Goal: Information Seeking & Learning: Learn about a topic

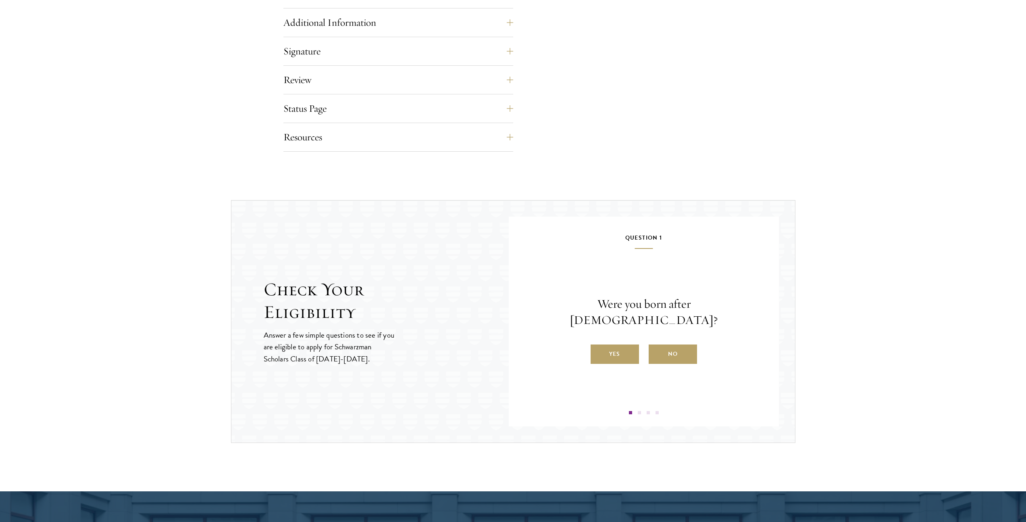
scroll to position [658, 0]
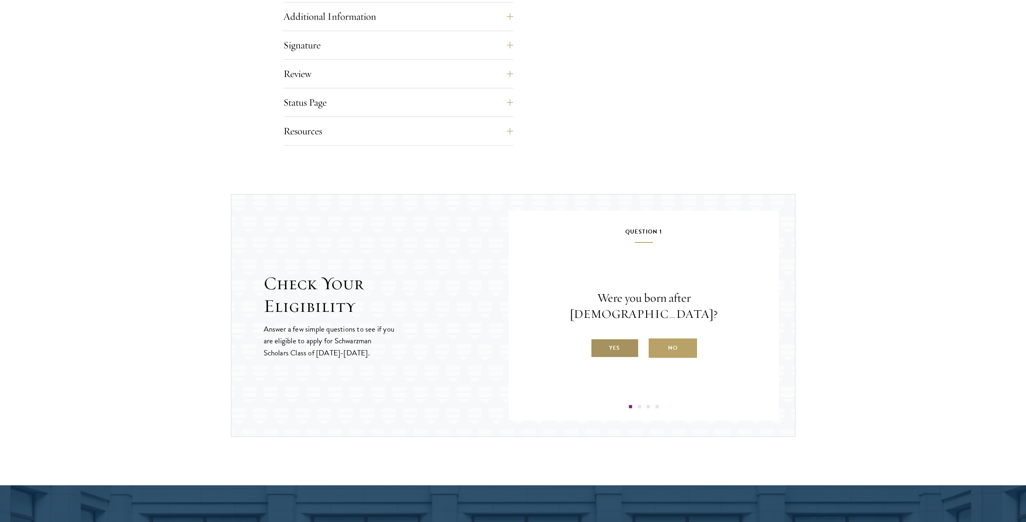
click at [619, 338] on label "Yes" at bounding box center [614, 347] width 48 height 19
click at [598, 339] on input "Yes" at bounding box center [593, 342] width 7 height 7
click at [617, 347] on label "Yes" at bounding box center [614, 347] width 48 height 19
click at [598, 346] on input "Yes" at bounding box center [593, 342] width 7 height 7
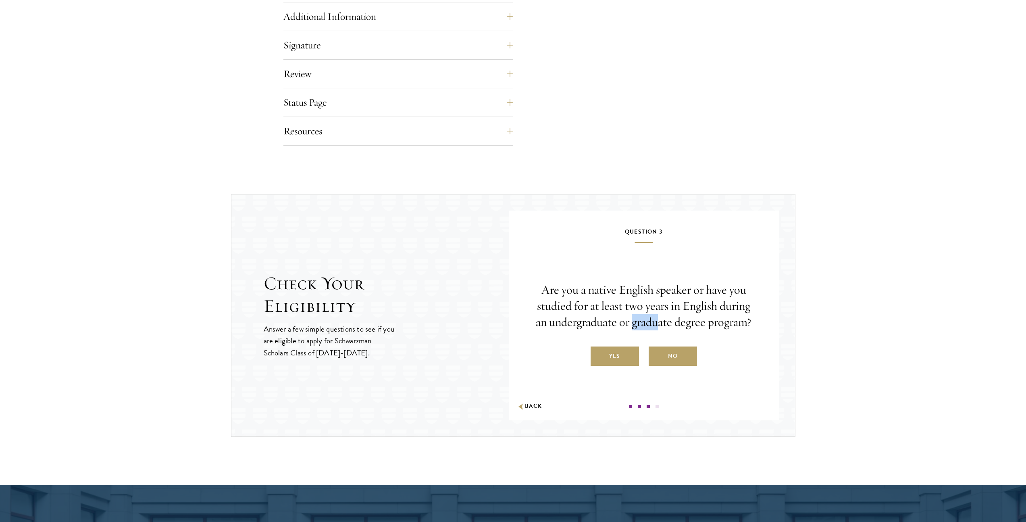
drag, startPoint x: 634, startPoint y: 323, endPoint x: 657, endPoint y: 326, distance: 23.2
click at [657, 326] on p "Are you a native English speaker or have you studied for at least two years in …" at bounding box center [644, 306] width 222 height 48
click at [629, 352] on label "Yes" at bounding box center [614, 355] width 48 height 19
click at [598, 352] on input "Yes" at bounding box center [593, 350] width 7 height 7
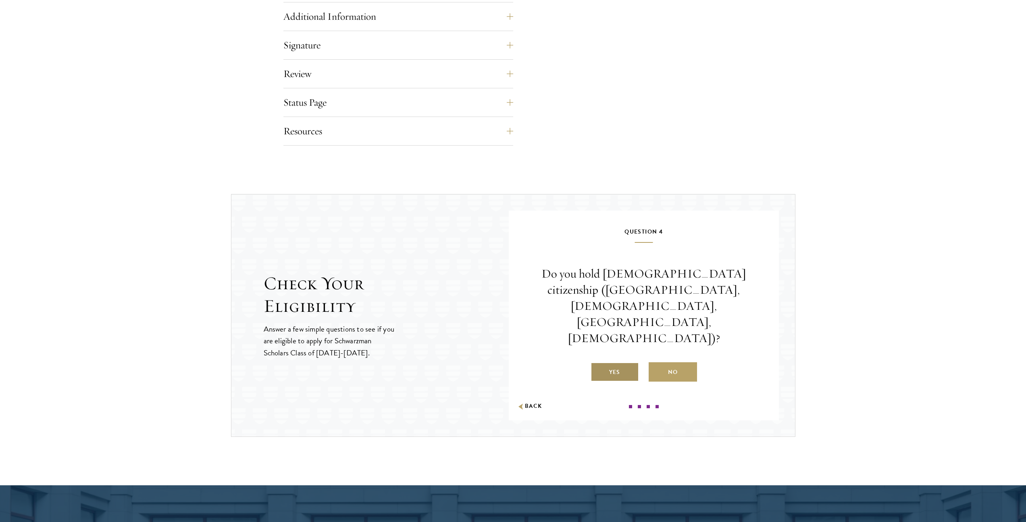
click at [620, 362] on label "Yes" at bounding box center [614, 371] width 48 height 19
click at [598, 363] on input "Yes" at bounding box center [593, 366] width 7 height 7
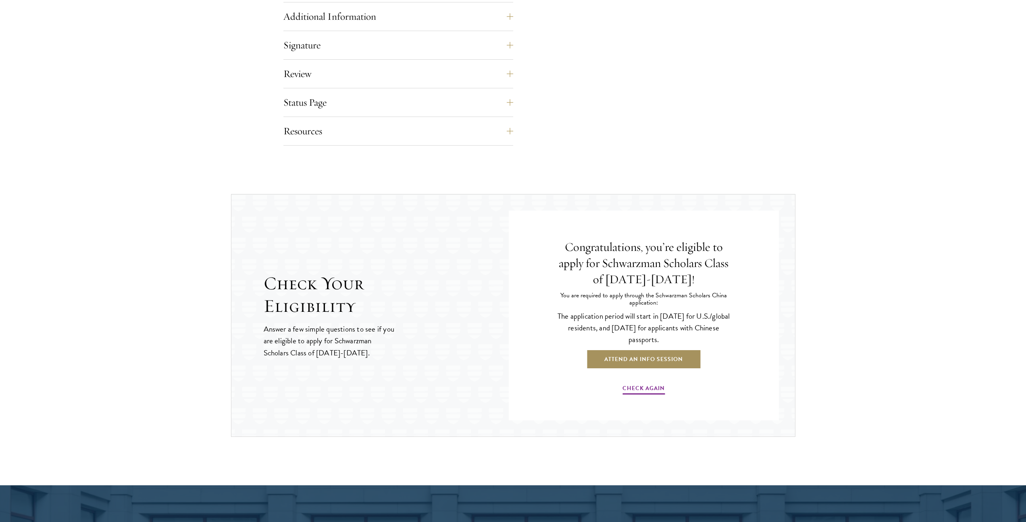
click at [655, 358] on link "Attend an Info Session" at bounding box center [643, 358] width 115 height 19
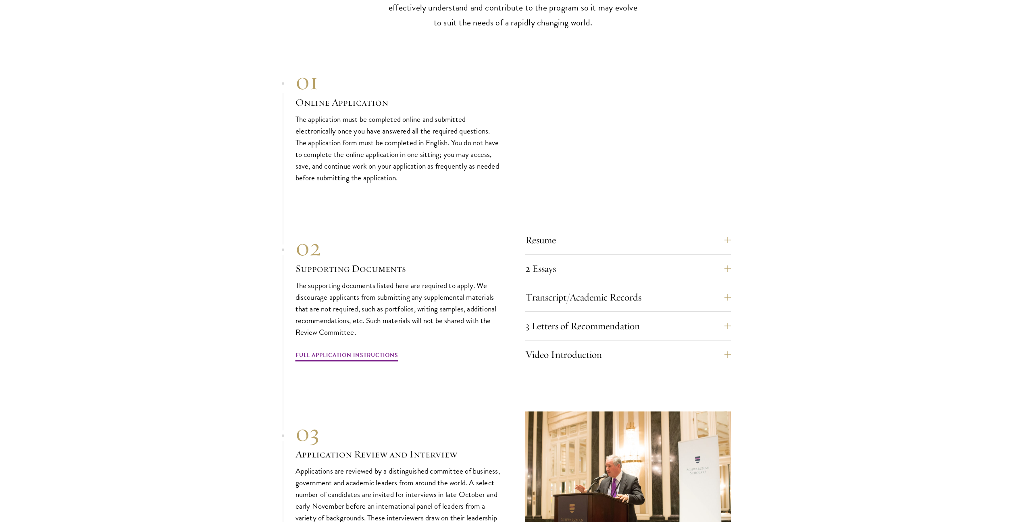
scroll to position [2364, 0]
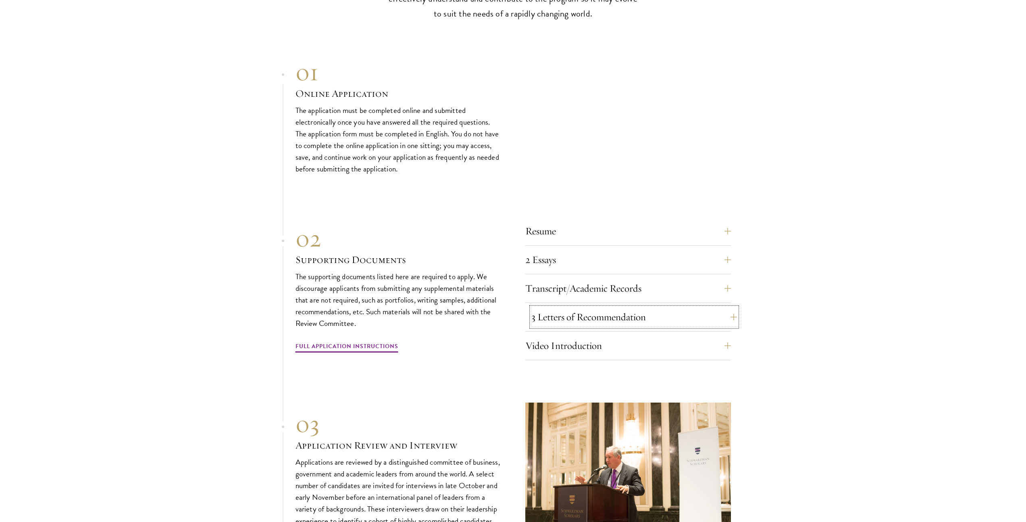
click at [663, 307] on button "3 Letters of Recommendation" at bounding box center [634, 316] width 206 height 19
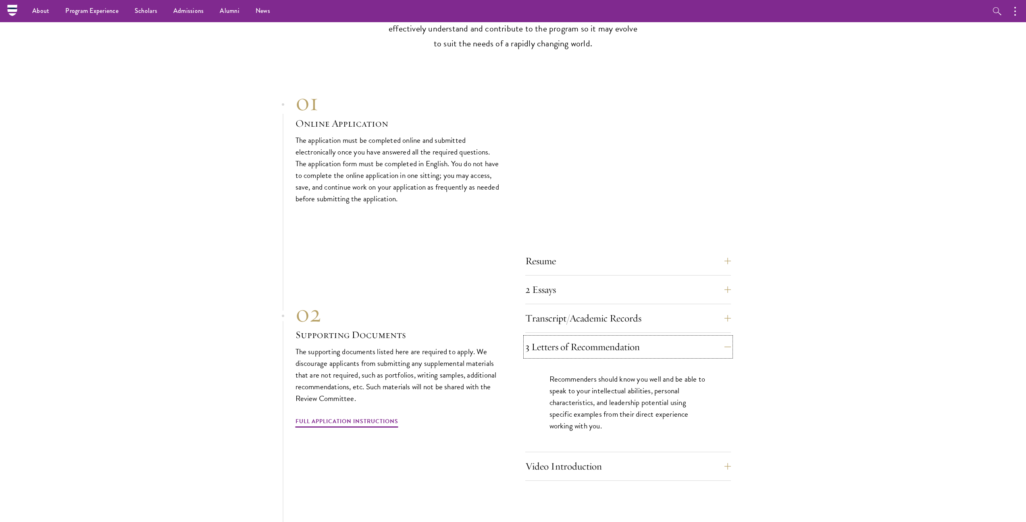
scroll to position [2327, 0]
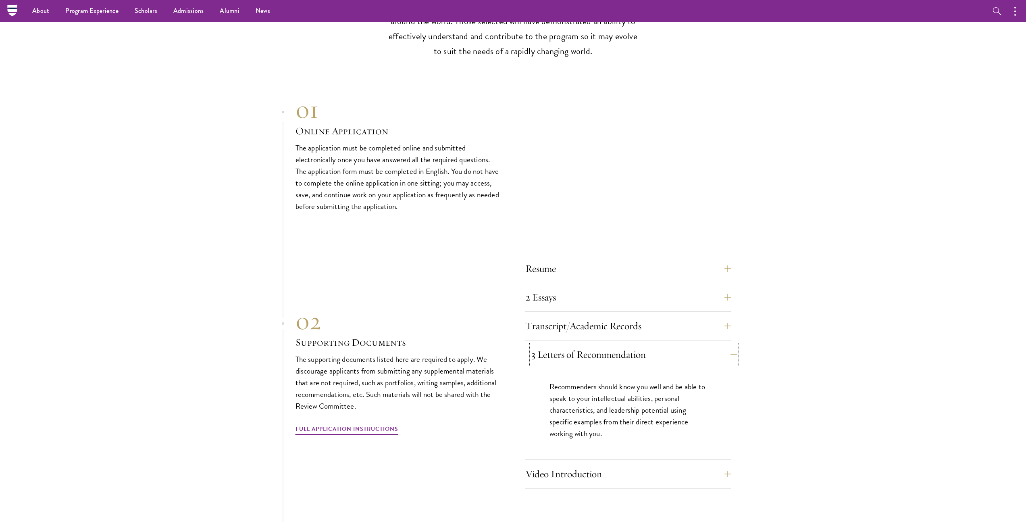
click at [648, 345] on button "3 Letters of Recommendation" at bounding box center [634, 354] width 206 height 19
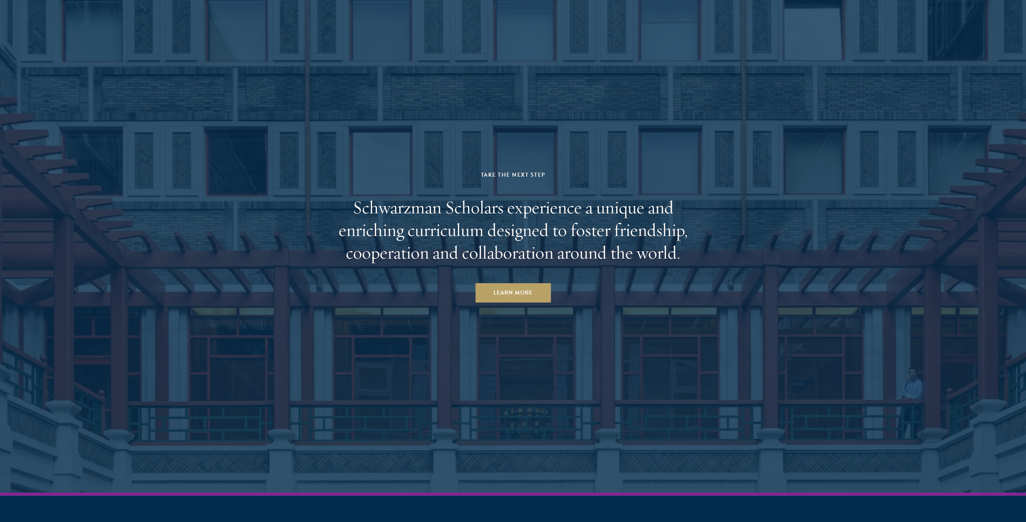
scroll to position [3968, 0]
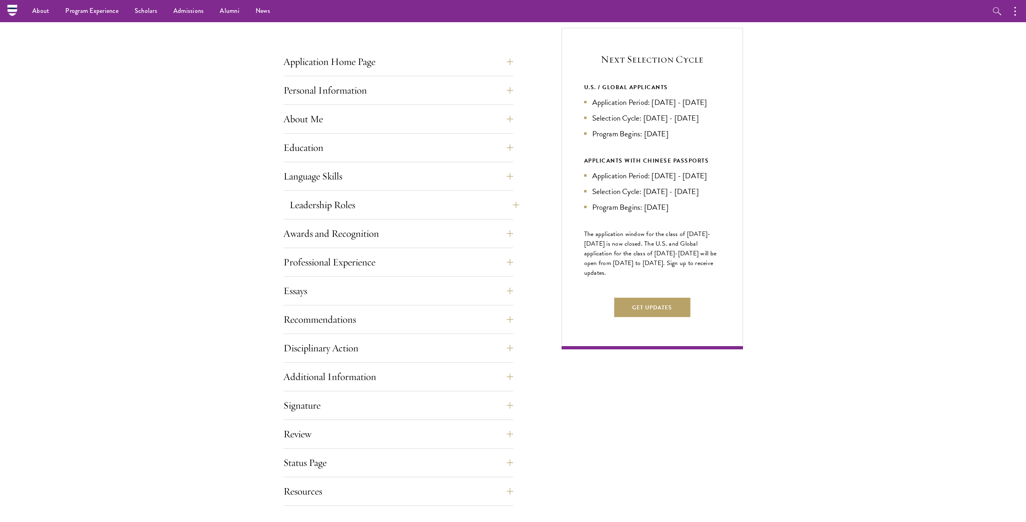
scroll to position [270, 0]
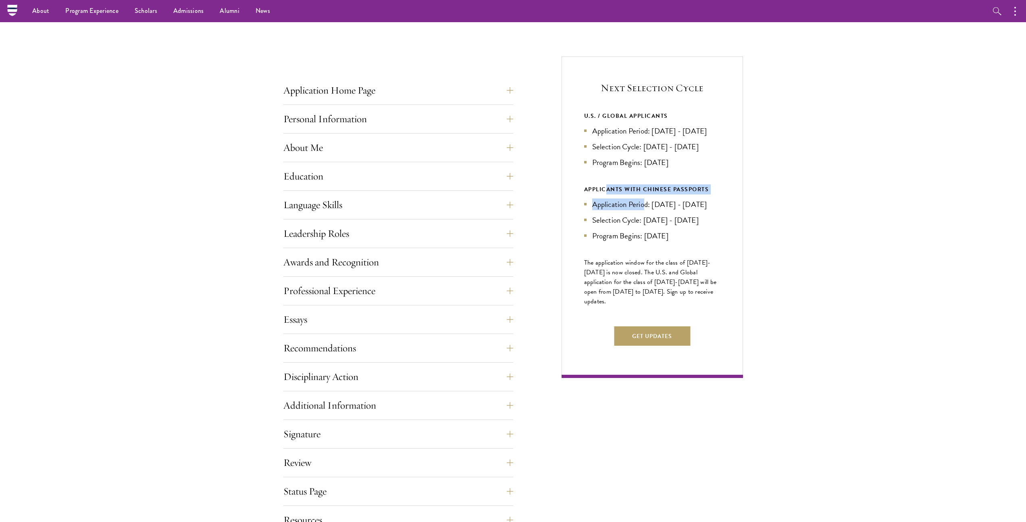
drag, startPoint x: 607, startPoint y: 198, endPoint x: 646, endPoint y: 214, distance: 41.7
click at [646, 214] on div "APPLICANTS WITH CHINESE PASSPORTS Application Period: Jan 2026 - May 2026 Selec…" at bounding box center [652, 212] width 136 height 57
click at [646, 210] on li "Application Period: [DATE] - [DATE]" at bounding box center [652, 204] width 136 height 12
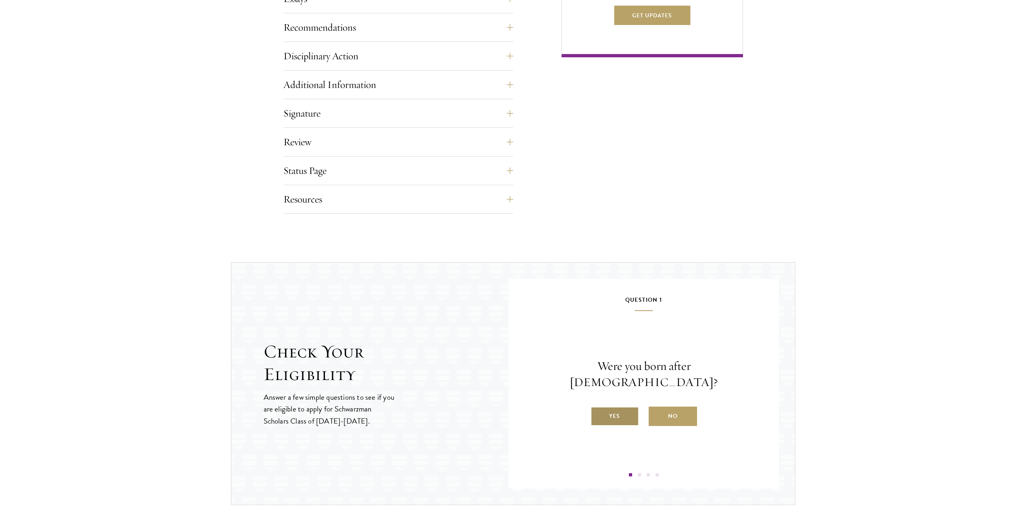
scroll to position [679, 0]
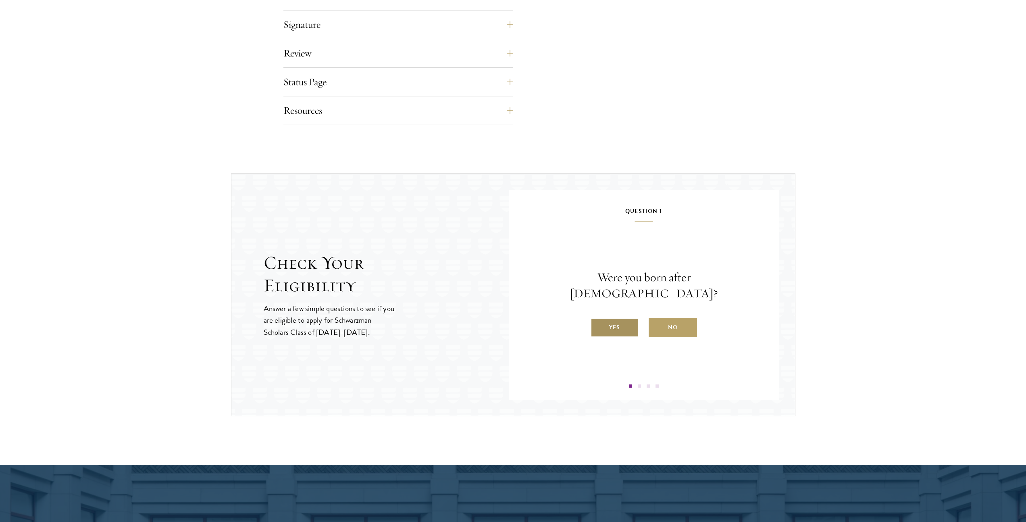
click at [616, 321] on label "Yes" at bounding box center [614, 327] width 48 height 19
click at [598, 321] on input "Yes" at bounding box center [593, 321] width 7 height 7
click at [621, 324] on label "Yes" at bounding box center [614, 327] width 48 height 19
click at [598, 324] on input "Yes" at bounding box center [593, 321] width 7 height 7
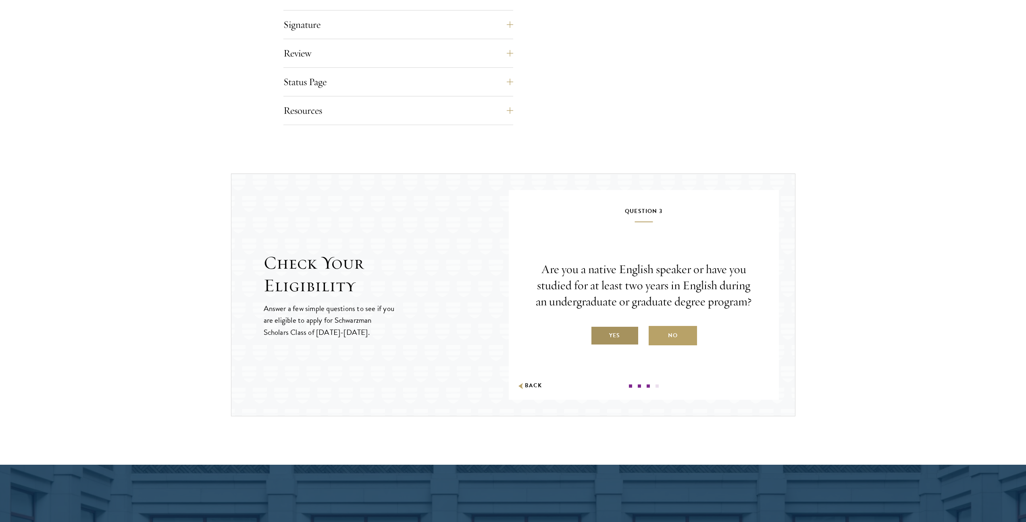
click at [624, 338] on label "Yes" at bounding box center [614, 335] width 48 height 19
click at [598, 334] on input "Yes" at bounding box center [593, 329] width 7 height 7
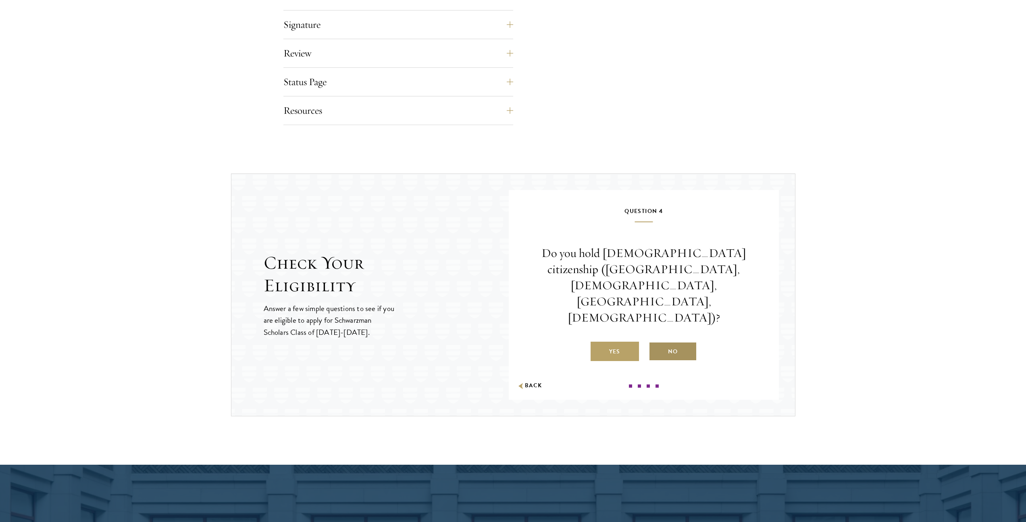
click at [665, 341] on label "No" at bounding box center [673, 350] width 48 height 19
click at [656, 343] on input "No" at bounding box center [652, 346] width 7 height 7
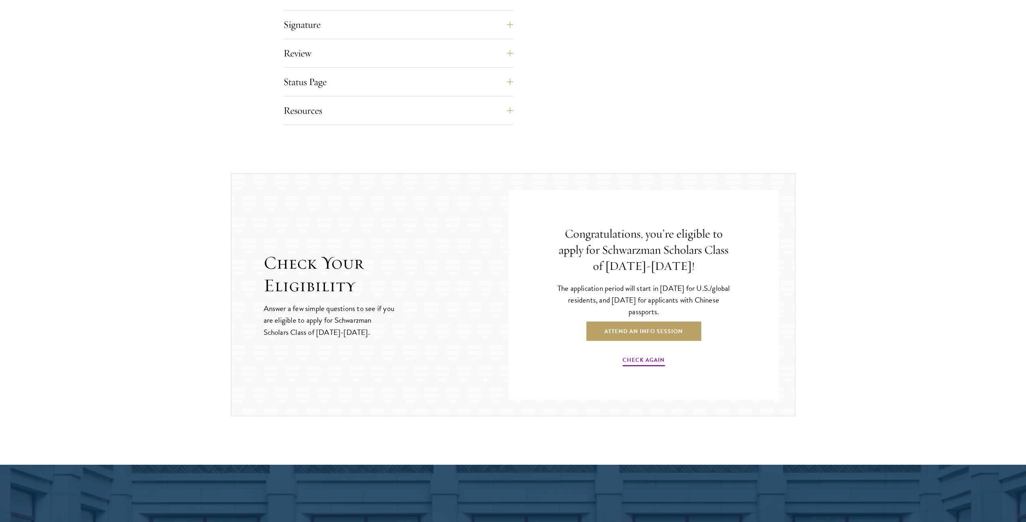
drag, startPoint x: 626, startPoint y: 300, endPoint x: 669, endPoint y: 306, distance: 43.4
click at [666, 306] on p "The application period will start in [DATE] for U.S./global residents, and [DAT…" at bounding box center [643, 299] width 181 height 35
click at [683, 304] on p "The application period will start in [DATE] for U.S./global residents, and [DAT…" at bounding box center [643, 299] width 181 height 35
drag, startPoint x: 631, startPoint y: 304, endPoint x: 659, endPoint y: 308, distance: 28.6
click at [659, 308] on p "The application period will start in [DATE] for U.S./global residents, and [DAT…" at bounding box center [643, 299] width 181 height 35
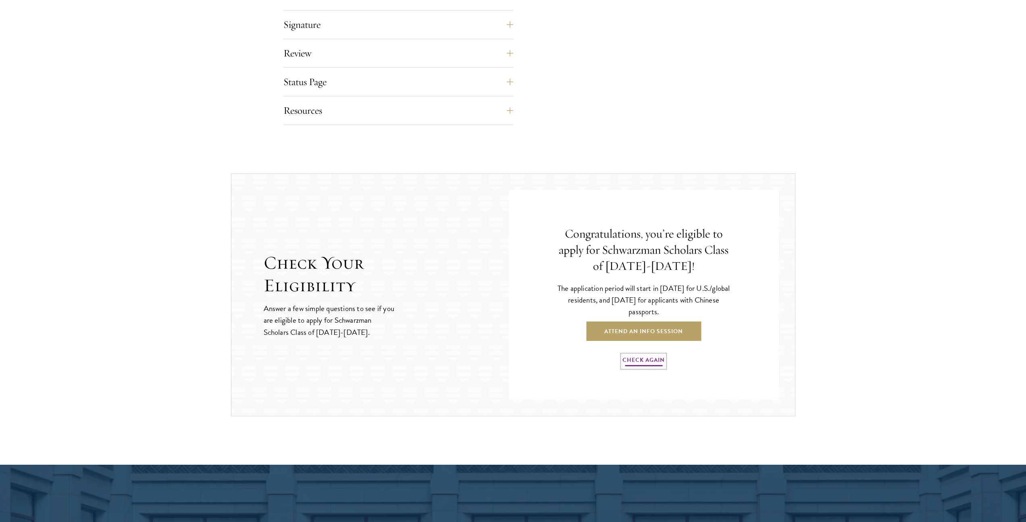
click at [646, 362] on link "Check Again" at bounding box center [643, 361] width 42 height 12
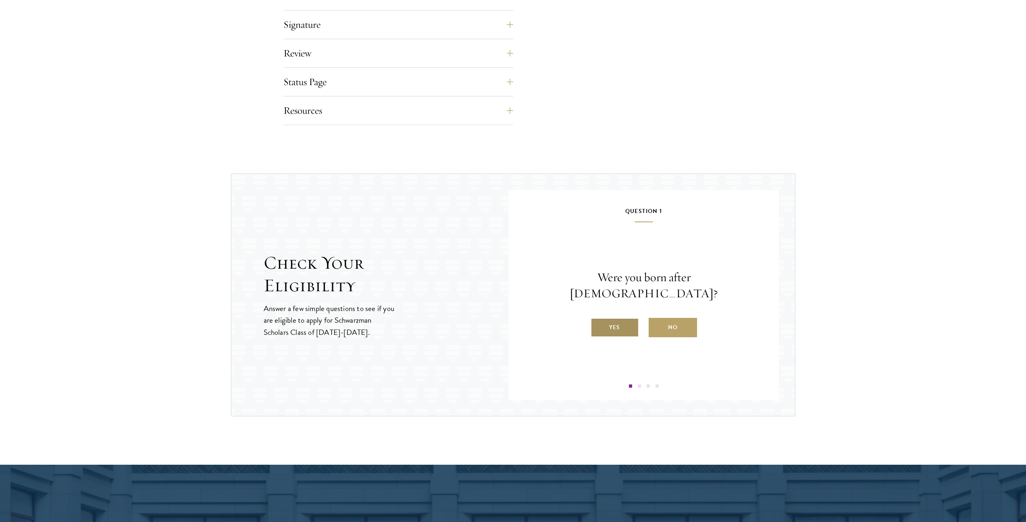
click at [627, 320] on label "Yes" at bounding box center [614, 327] width 48 height 19
click at [598, 320] on input "Yes" at bounding box center [593, 321] width 7 height 7
click at [626, 320] on label "Yes" at bounding box center [614, 327] width 48 height 19
click at [598, 320] on input "Yes" at bounding box center [593, 321] width 7 height 7
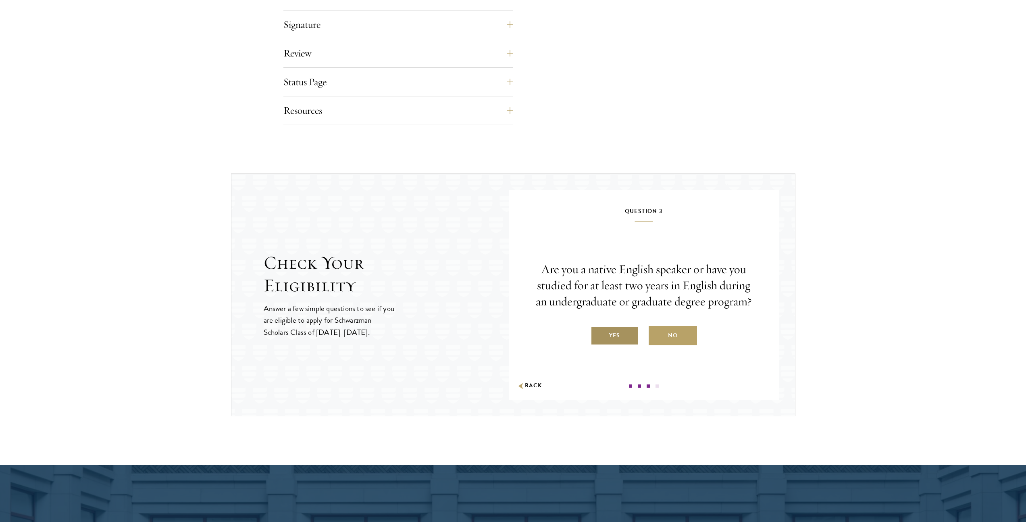
click at [619, 325] on div "Are you a native English speaker or have you studied for at least two years in …" at bounding box center [644, 303] width 222 height 84
click at [616, 331] on label "Yes" at bounding box center [614, 335] width 48 height 19
click at [598, 331] on input "Yes" at bounding box center [593, 329] width 7 height 7
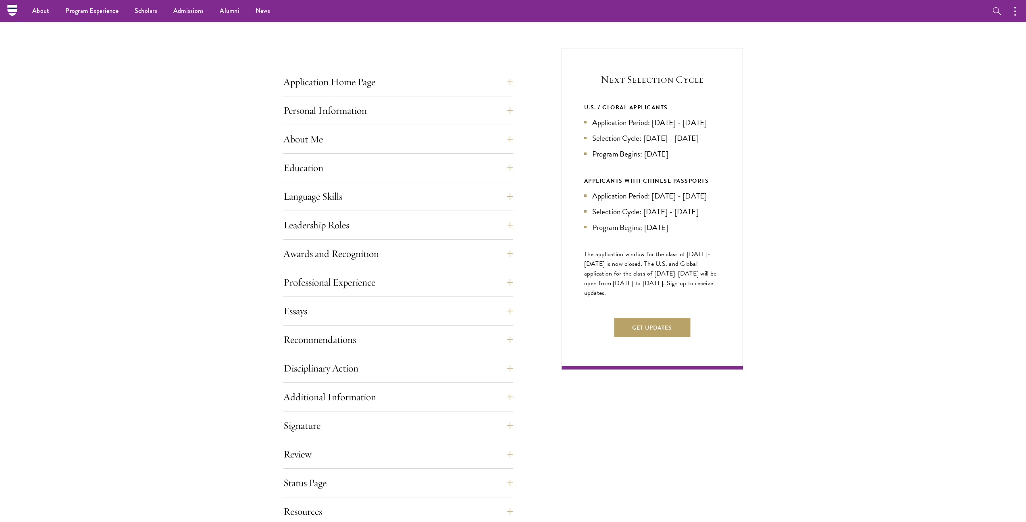
scroll to position [230, 0]
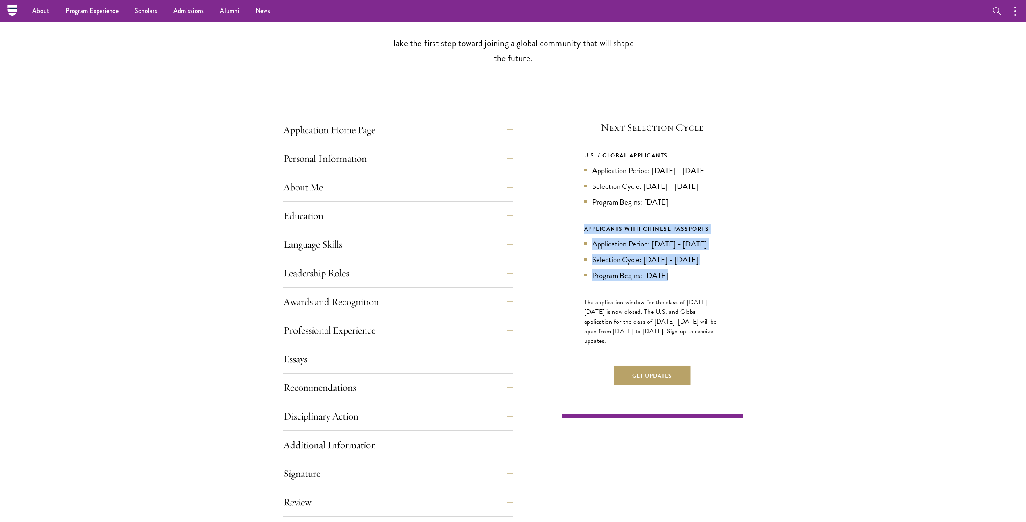
drag, startPoint x: 696, startPoint y: 314, endPoint x: 574, endPoint y: 237, distance: 144.0
click at [574, 237] on div "Next Selection Cycle U.S. / GLOBAL APPLICANTS Application Period: Apr 2026 - Se…" at bounding box center [651, 256] width 181 height 321
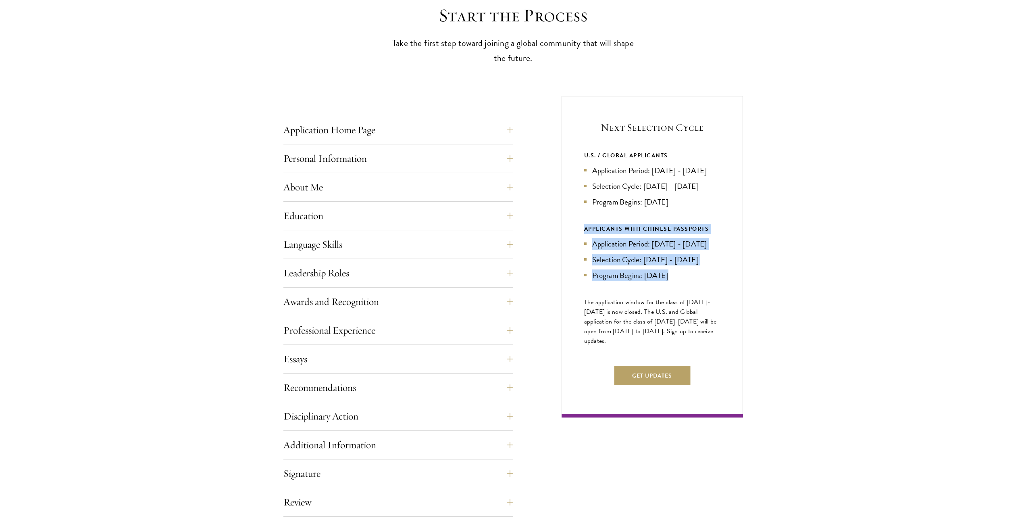
scroll to position [232, 0]
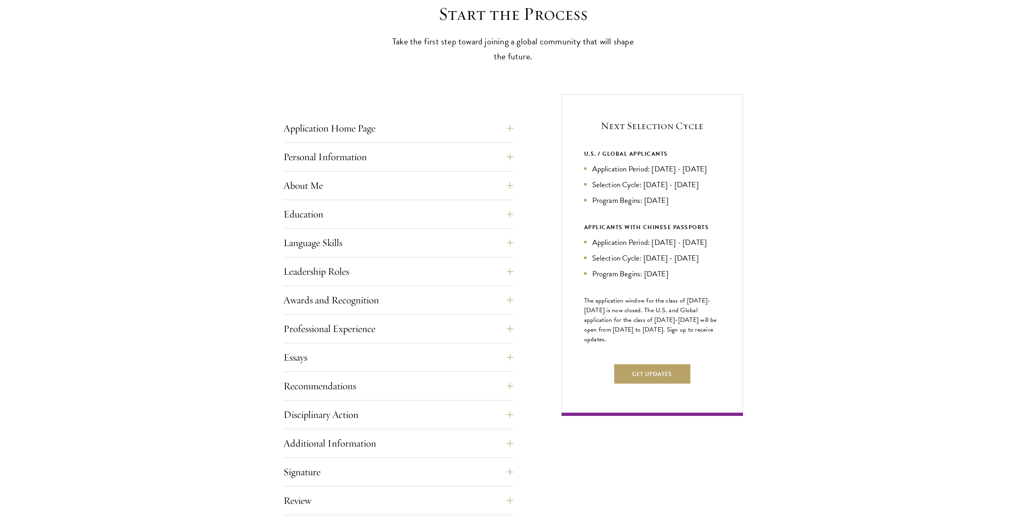
click at [793, 170] on div "Start the Process Take the first step toward joining a global community that wi…" at bounding box center [513, 287] width 1026 height 569
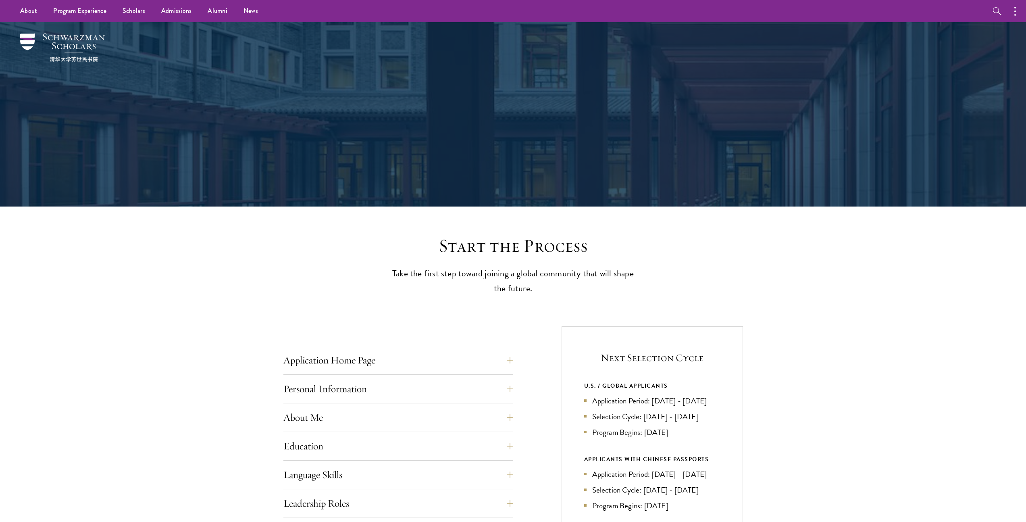
scroll to position [0, 0]
